Goal: Transaction & Acquisition: Purchase product/service

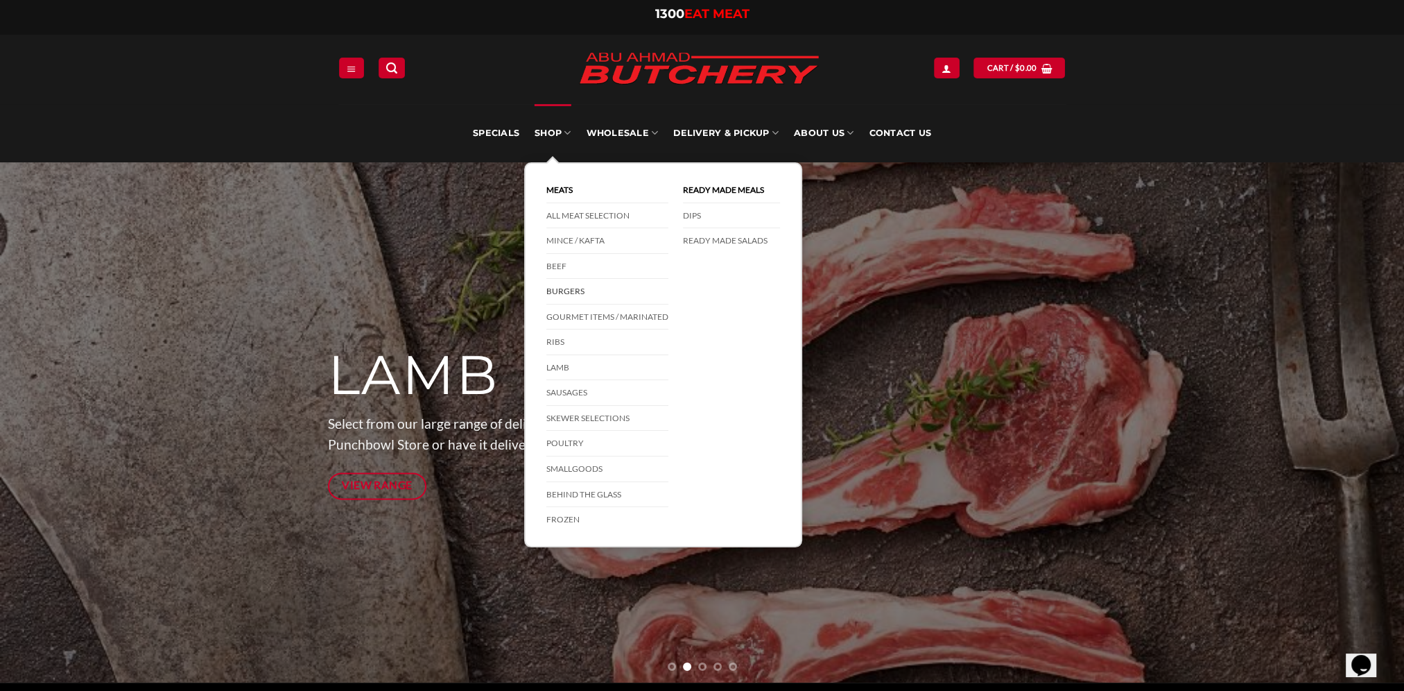
click at [568, 294] on link "Burgers" at bounding box center [607, 292] width 122 height 26
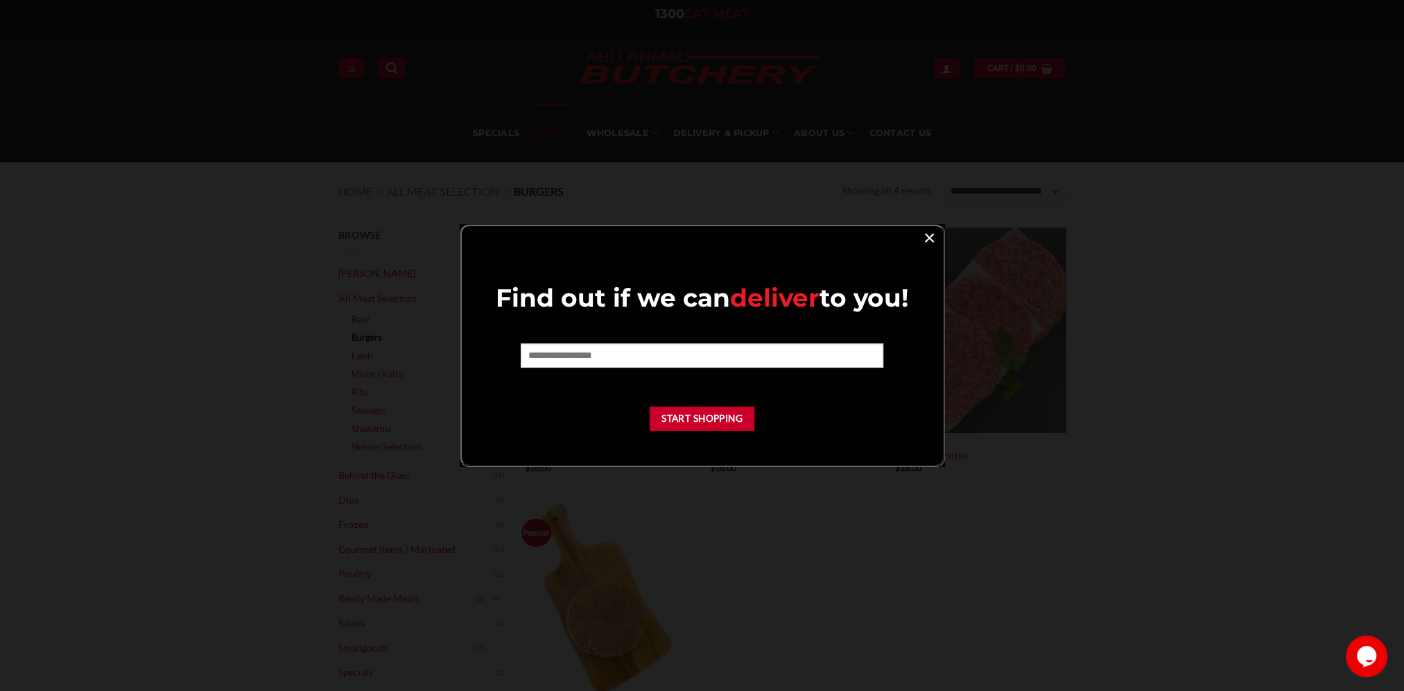
click at [930, 241] on link "×" at bounding box center [929, 236] width 20 height 19
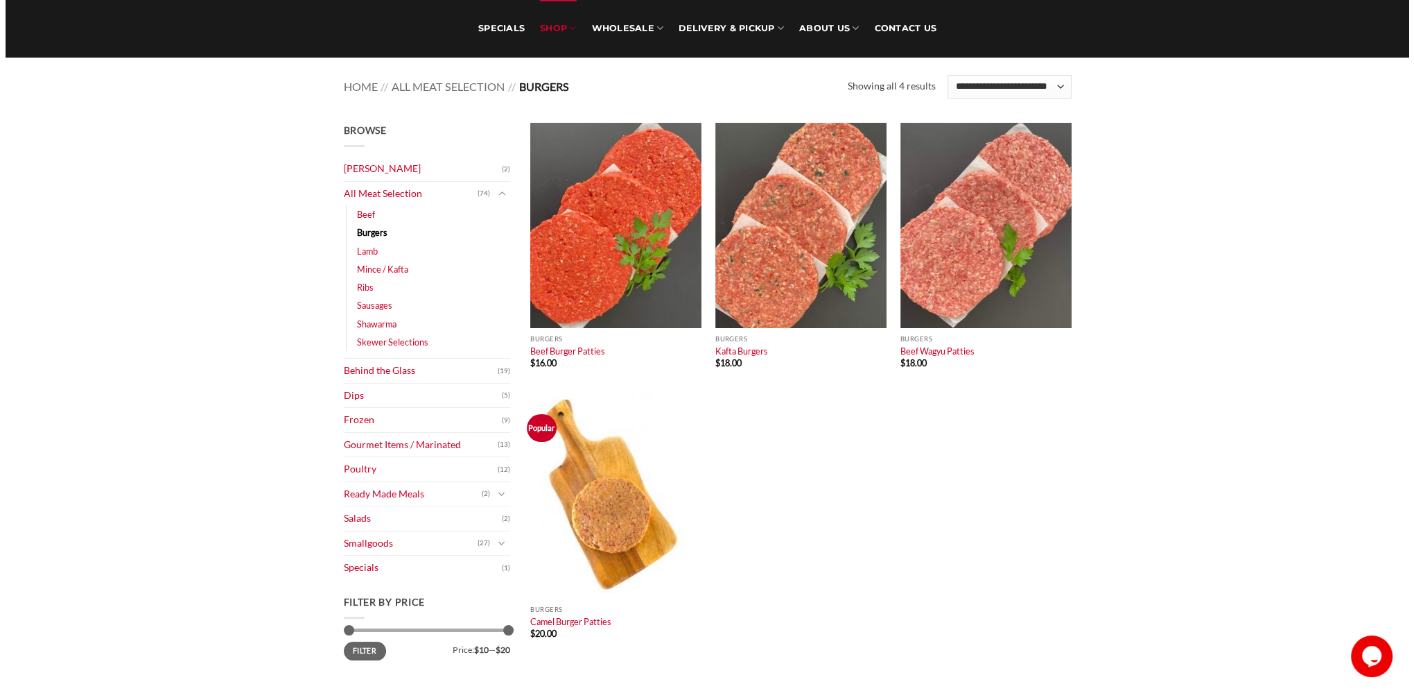
scroll to position [139, 0]
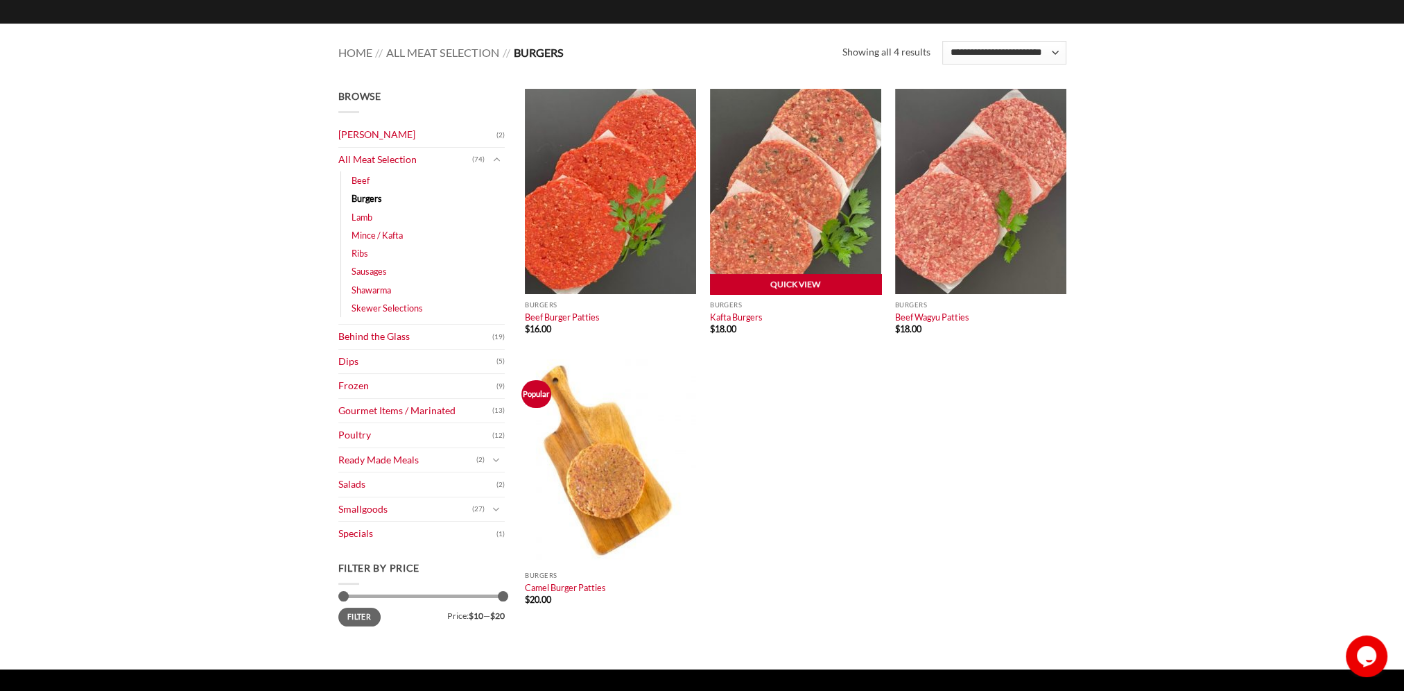
click at [815, 277] on link "Quick View" at bounding box center [795, 284] width 171 height 21
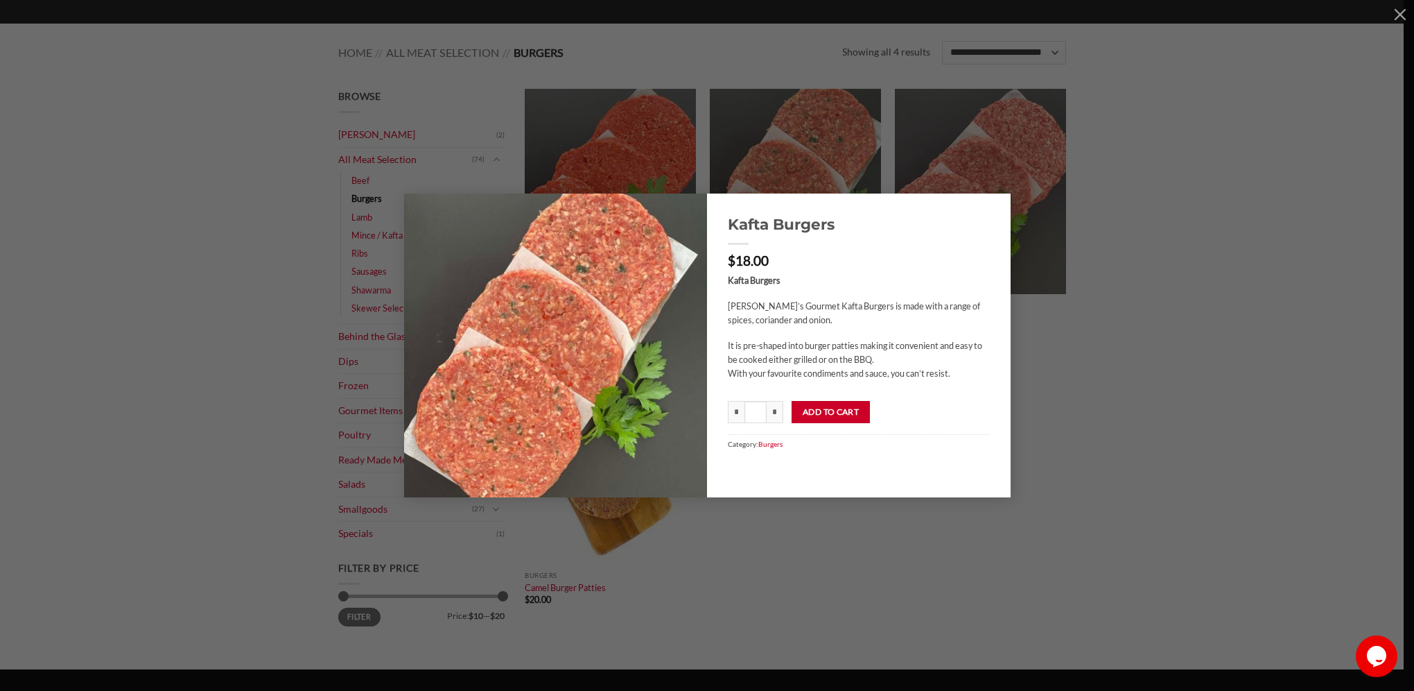
click at [790, 224] on h1 "Kafta Burgers" at bounding box center [859, 223] width 262 height 19
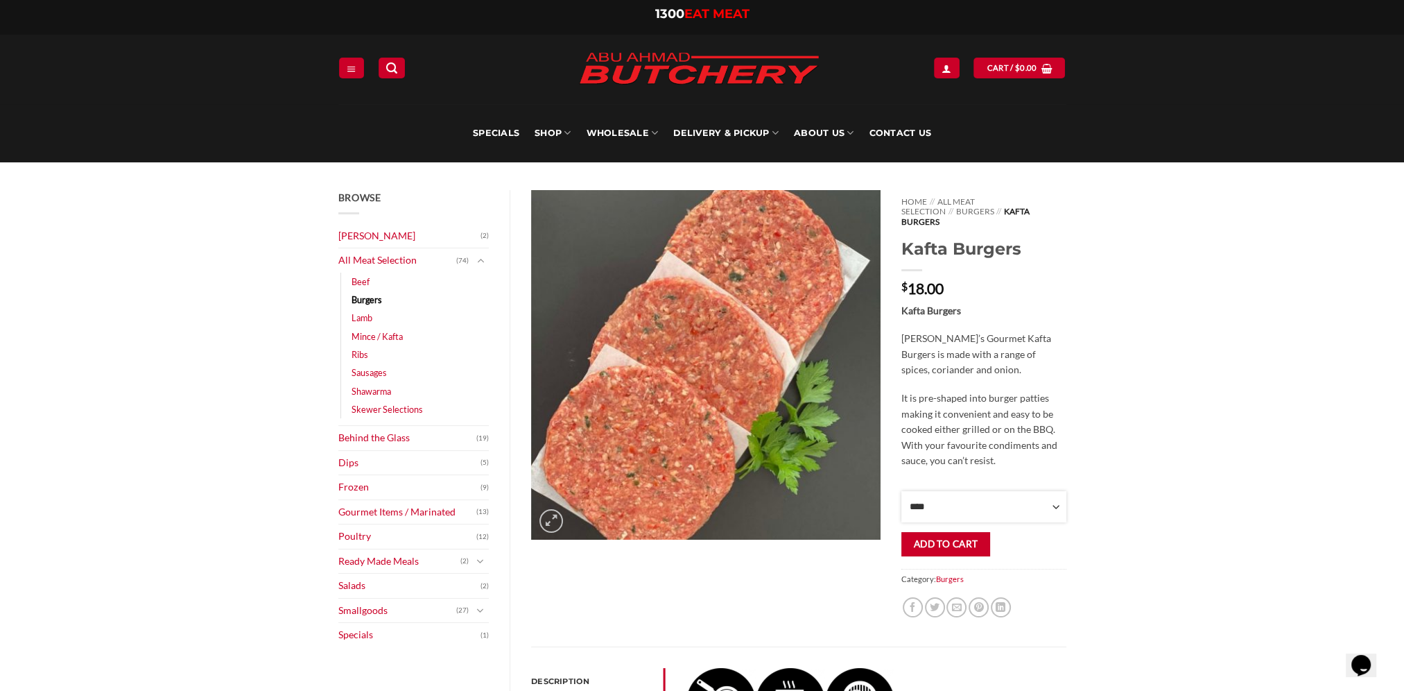
click at [1045, 492] on select "**** * *** * *** * *** * *** * *** * *** * *** * *** * *** ** **** ** **** ** *…" at bounding box center [983, 506] width 164 height 31
click at [1150, 458] on div "Browse Abu Ahmad Butchery (2) All Meat Selection (74) Beef (18) Burgers (4) Lam…" at bounding box center [702, 638] width 1404 height 952
drag, startPoint x: 1150, startPoint y: 458, endPoint x: 1123, endPoint y: 330, distance: 130.6
click at [1123, 330] on div "Browse Abu Ahmad Butchery (2) All Meat Selection (74) Beef (18) Burgers (4) Lam…" at bounding box center [702, 638] width 1404 height 952
click at [1050, 283] on p "$ 18.00" at bounding box center [983, 288] width 164 height 15
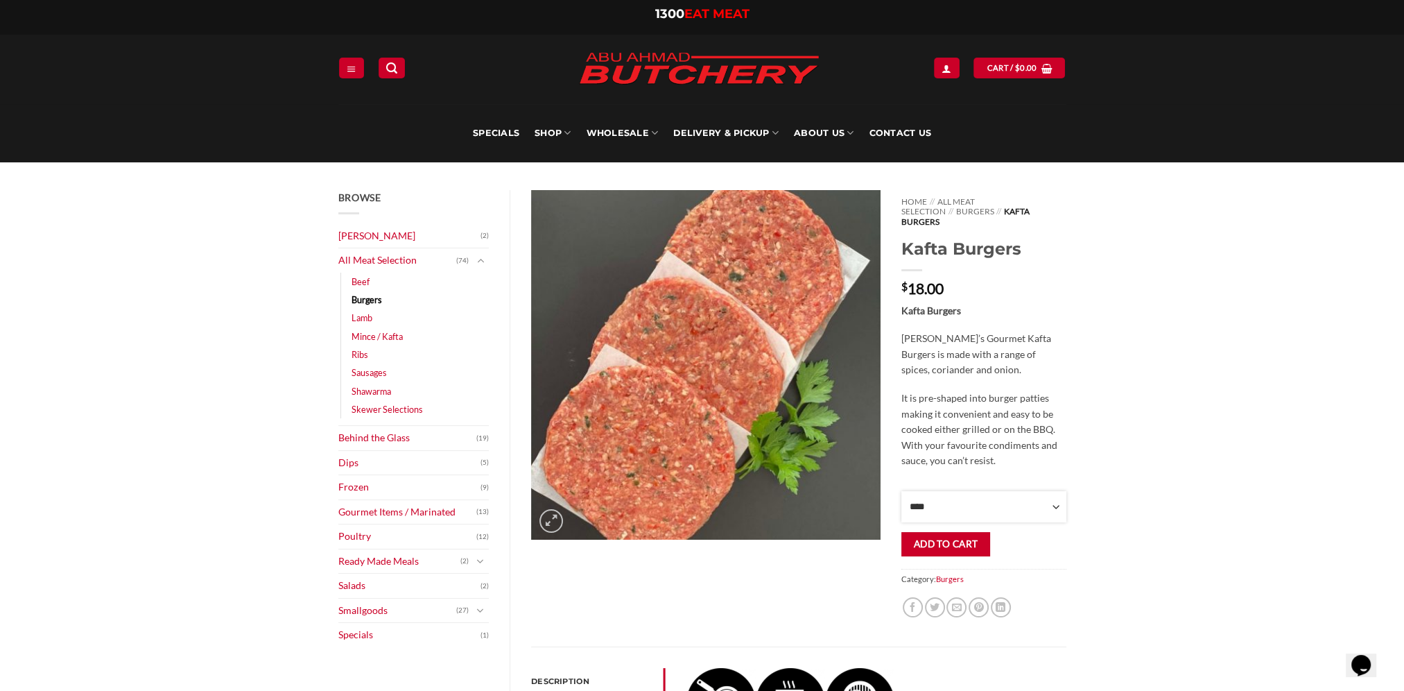
click at [912, 492] on select "**** * *** * *** * *** * *** * *** * *** * *** * *** * *** ** **** ** **** ** *…" at bounding box center [983, 506] width 164 height 31
drag, startPoint x: 1123, startPoint y: 361, endPoint x: 1051, endPoint y: 336, distance: 76.1
click at [1124, 361] on div "Browse Abu Ahmad Butchery (2) All Meat Selection (74) Beef (18) Burgers (4) Lam…" at bounding box center [702, 638] width 1404 height 952
drag, startPoint x: 940, startPoint y: 413, endPoint x: 890, endPoint y: 466, distance: 72.6
drag, startPoint x: 890, startPoint y: 466, endPoint x: 1196, endPoint y: 225, distance: 389.5
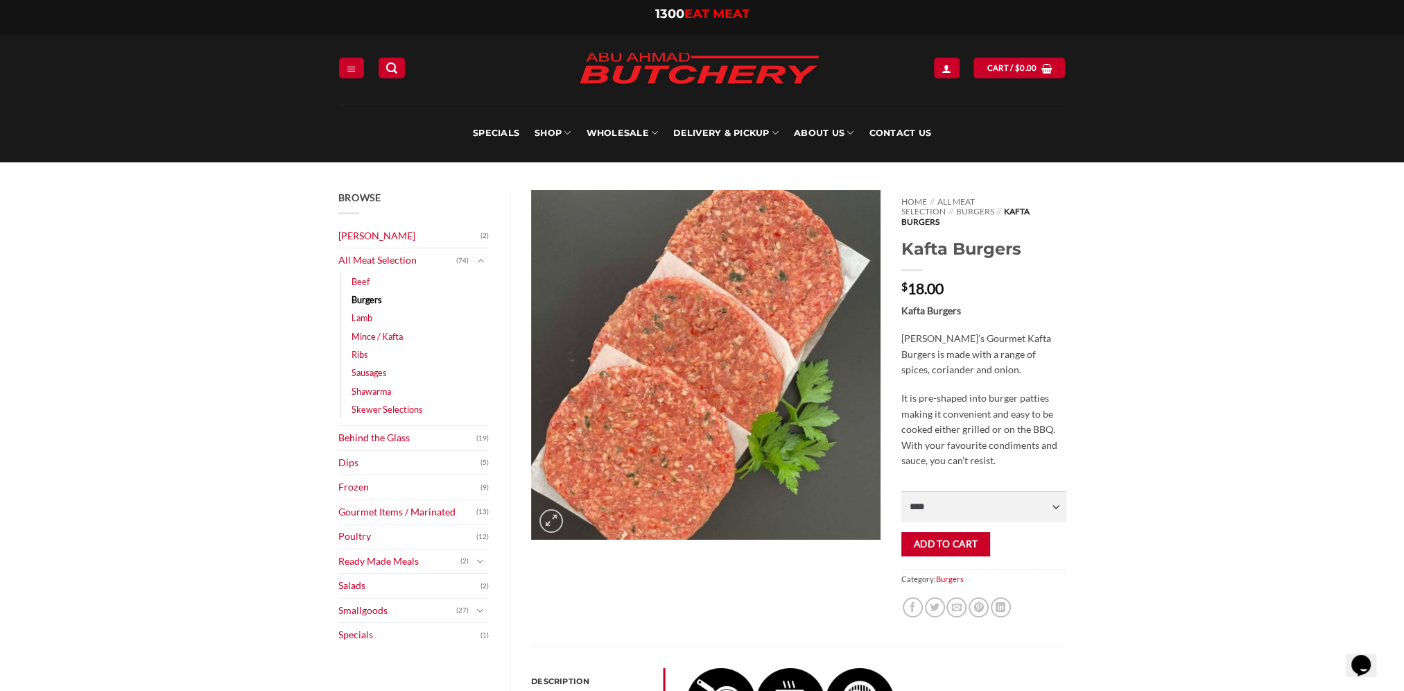
click at [1196, 225] on div "Browse Abu Ahmad Butchery (2) All Meat Selection (74) Beef (18) Burgers (4) Lam…" at bounding box center [702, 638] width 1404 height 952
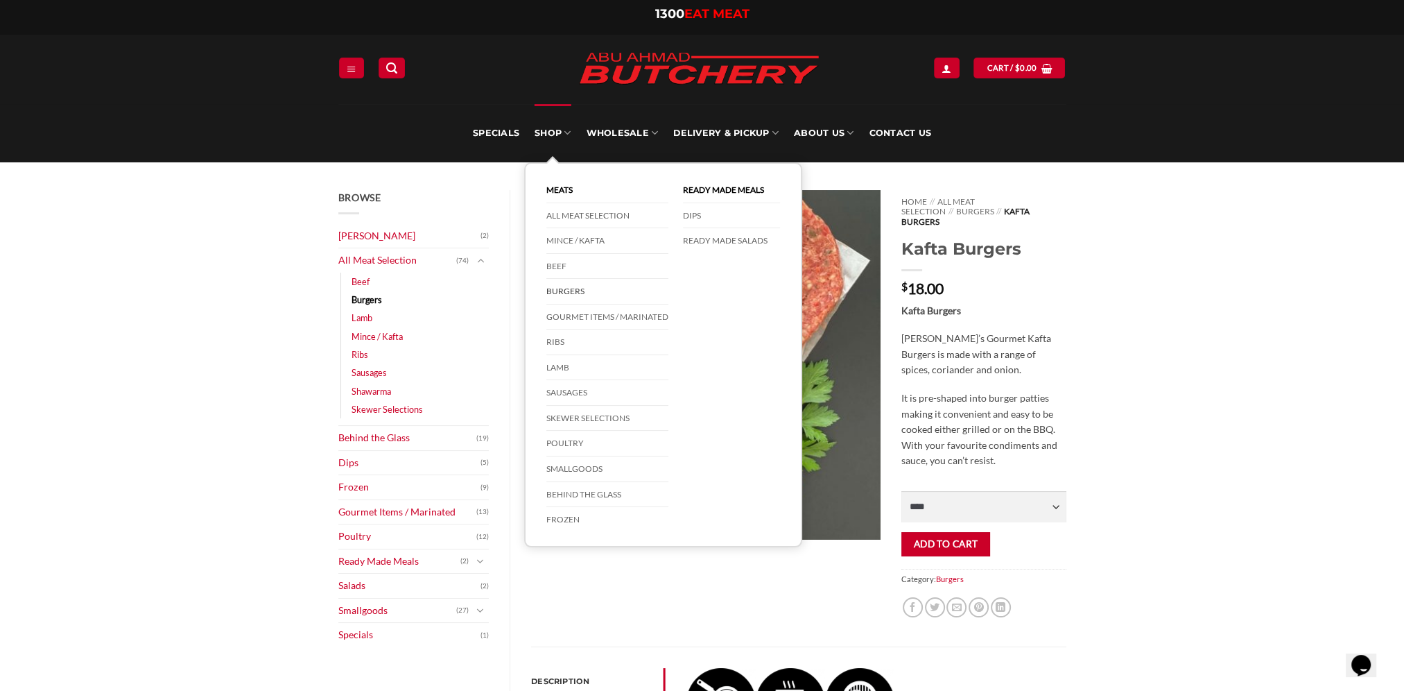
click at [564, 295] on link "Burgers" at bounding box center [607, 292] width 122 height 26
click at [589, 216] on link "All Meat Selection" at bounding box center [607, 216] width 122 height 26
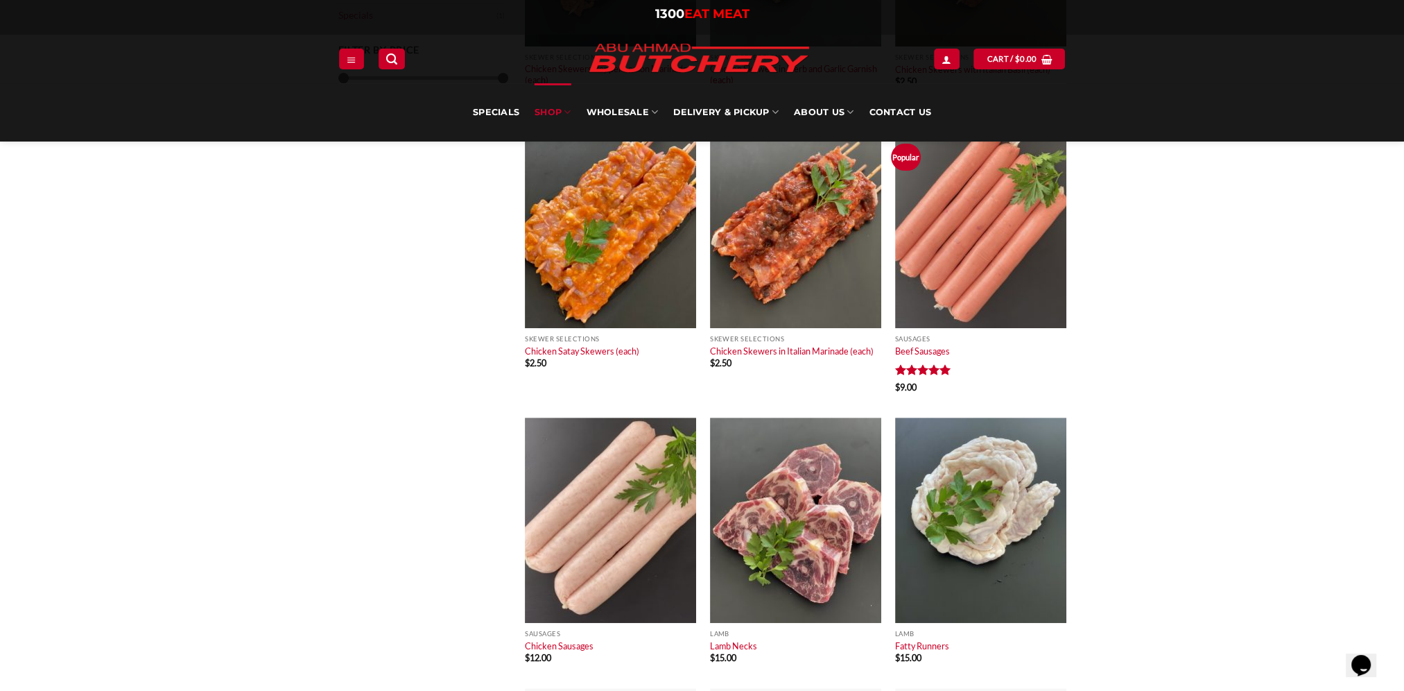
scroll to position [832, 0]
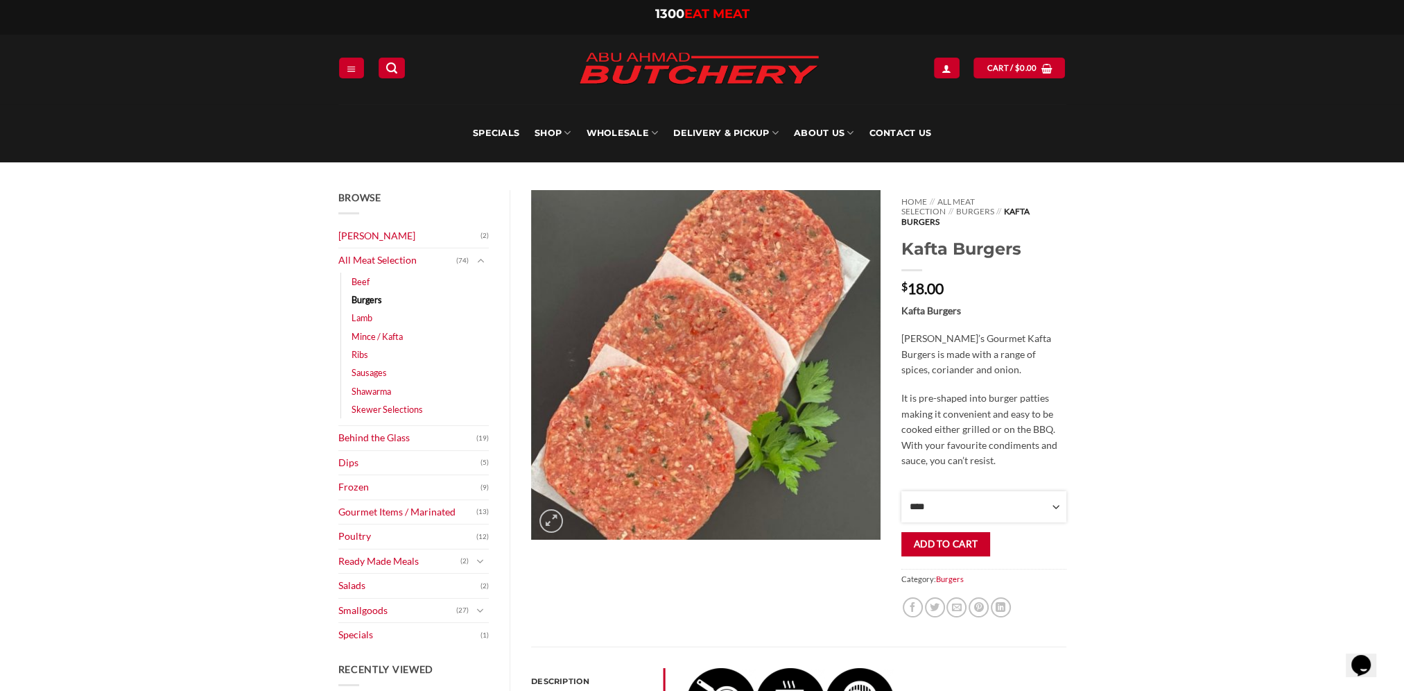
click at [1021, 494] on select "**** * *** * *** * *** * *** * *** * *** * *** * *** * *** ** **** ** **** ** *…" at bounding box center [983, 506] width 164 height 31
click at [1290, 254] on div "Browse Abu Ahmad Butchery (2) All Meat Selection (74) Beef (18) Burgers (4) Lam…" at bounding box center [702, 638] width 1404 height 952
